Goal: Information Seeking & Learning: Check status

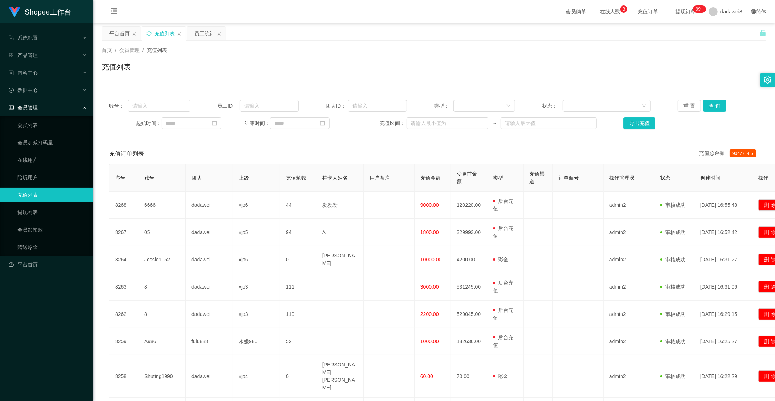
click at [116, 32] on div "平台首页" at bounding box center [119, 34] width 20 height 14
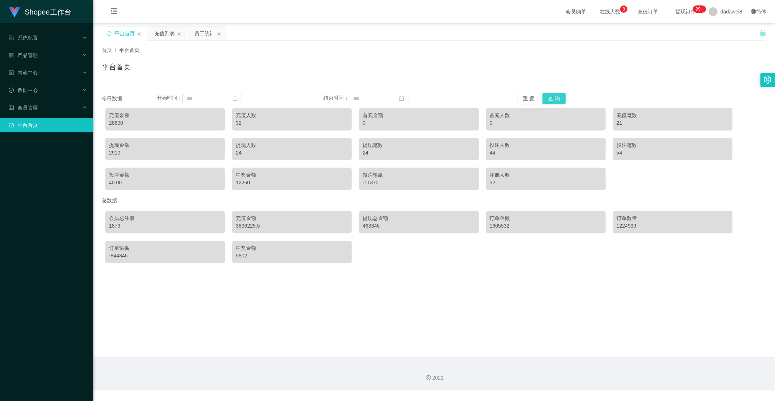
click at [555, 100] on button "查 询" at bounding box center [554, 99] width 23 height 12
click at [163, 35] on div "充值列表" at bounding box center [165, 34] width 20 height 14
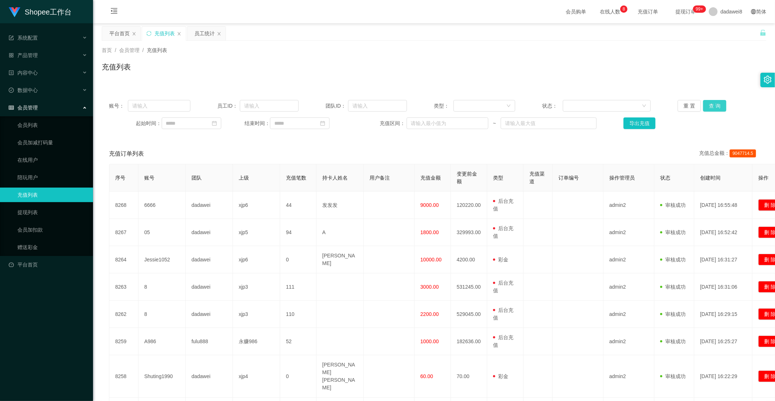
click at [707, 103] on button "查 询" at bounding box center [714, 106] width 23 height 12
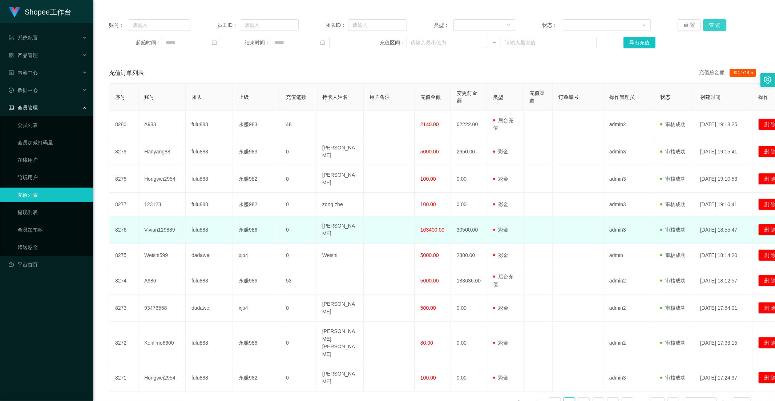
scroll to position [95, 0]
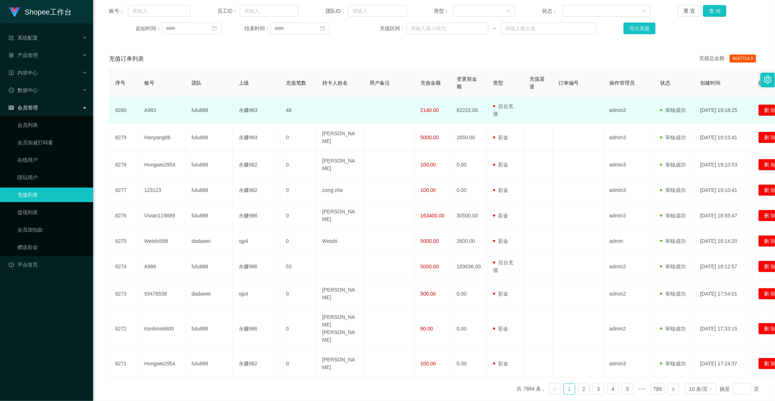
click at [420, 114] on td "2140.00" at bounding box center [433, 110] width 36 height 27
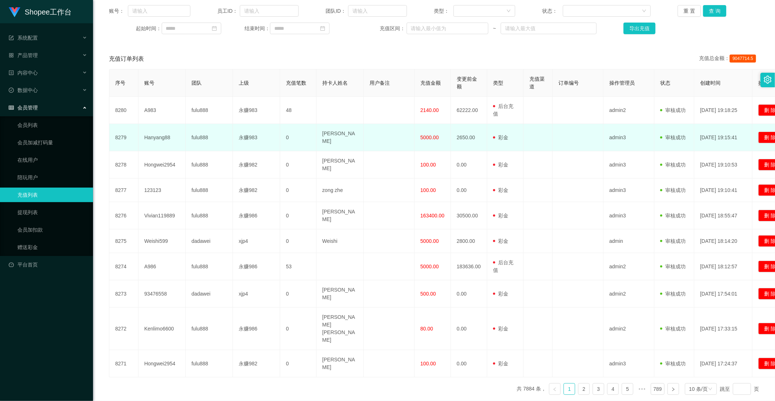
click at [419, 132] on td "5000.00" at bounding box center [433, 137] width 36 height 27
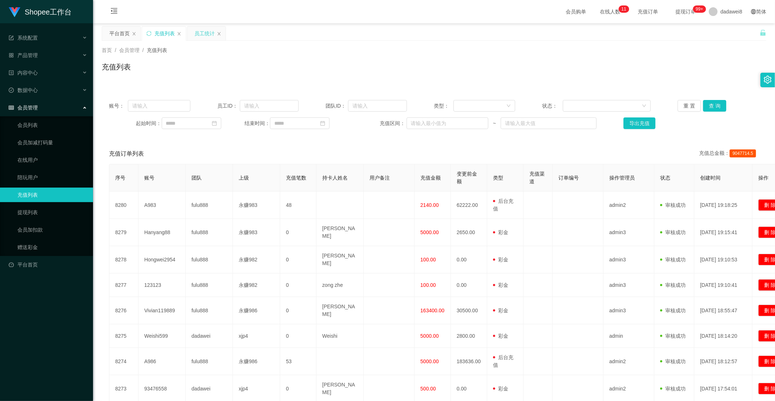
click at [199, 31] on div "员工统计" at bounding box center [204, 34] width 20 height 14
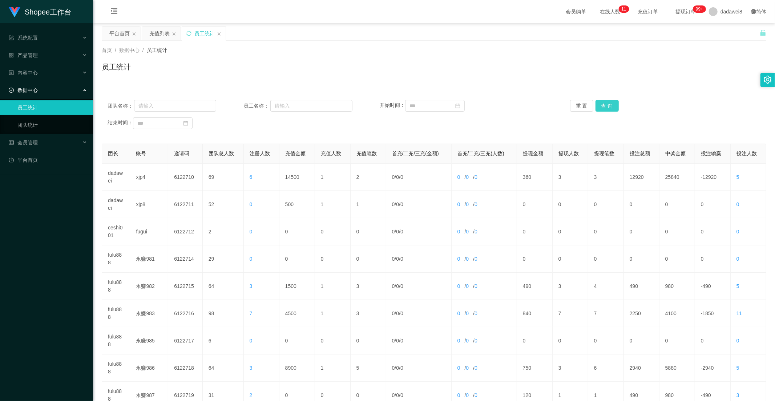
click at [596, 106] on button "查 询" at bounding box center [607, 106] width 23 height 12
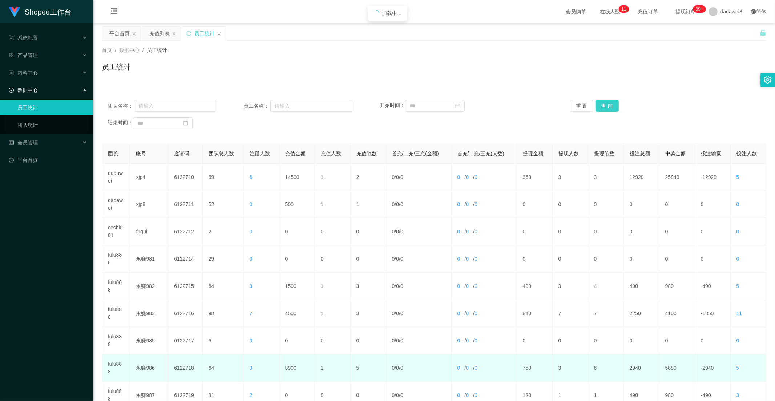
scroll to position [102, 0]
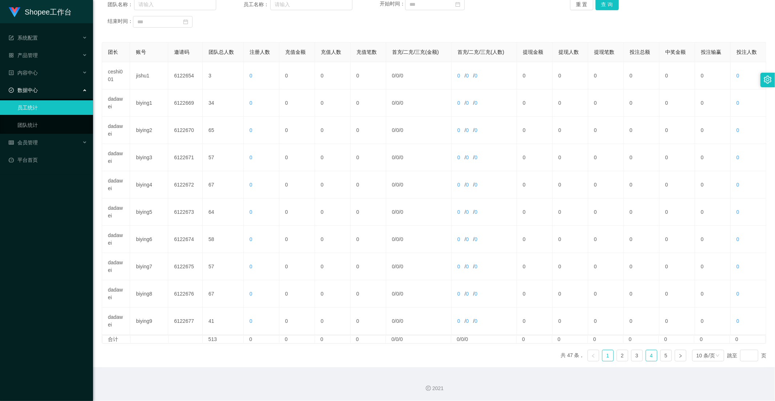
click at [646, 351] on link "4" at bounding box center [651, 355] width 11 height 11
click at [635, 354] on link "3" at bounding box center [637, 355] width 11 height 11
click at [646, 357] on link "4" at bounding box center [651, 355] width 11 height 11
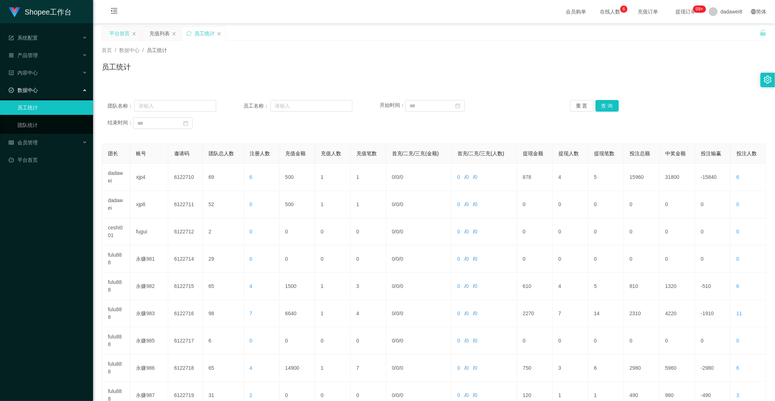
click at [123, 37] on div "平台首页" at bounding box center [119, 34] width 20 height 14
